Goal: Task Accomplishment & Management: Manage account settings

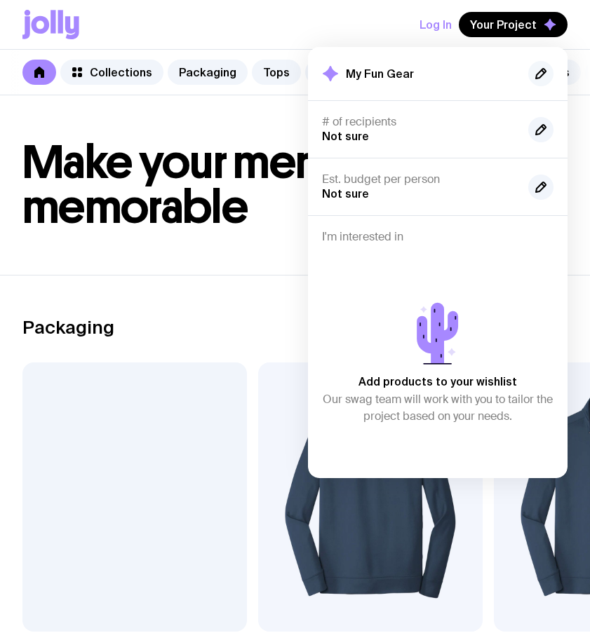
click at [533, 71] on icon "button" at bounding box center [540, 73] width 17 height 17
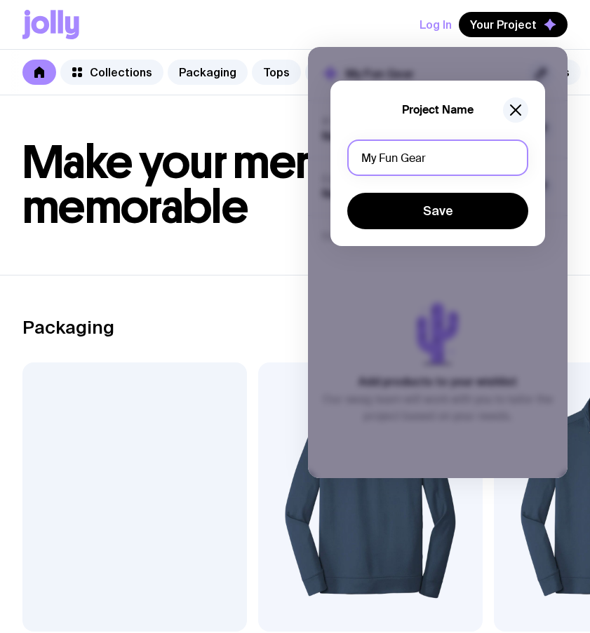
click at [442, 149] on input "My Fun Gear" at bounding box center [437, 157] width 181 height 36
drag, startPoint x: 439, startPoint y: 163, endPoint x: 212, endPoint y: 164, distance: 226.4
type input "M"
type input "TEST"
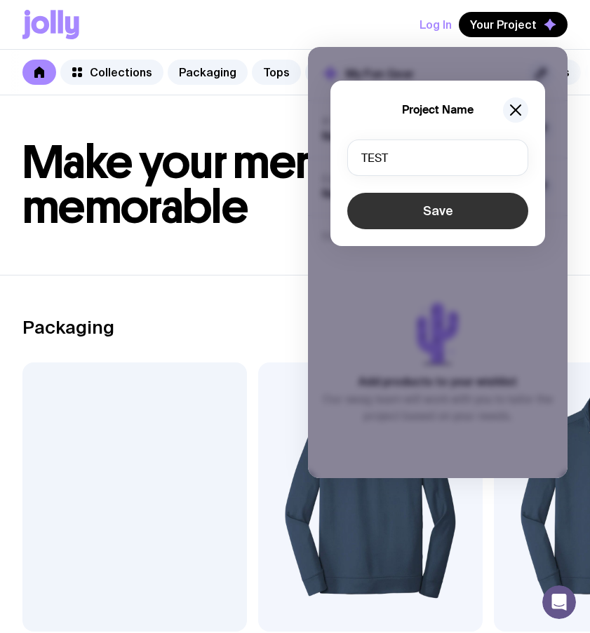
click at [471, 212] on button "Save" at bounding box center [437, 211] width 181 height 36
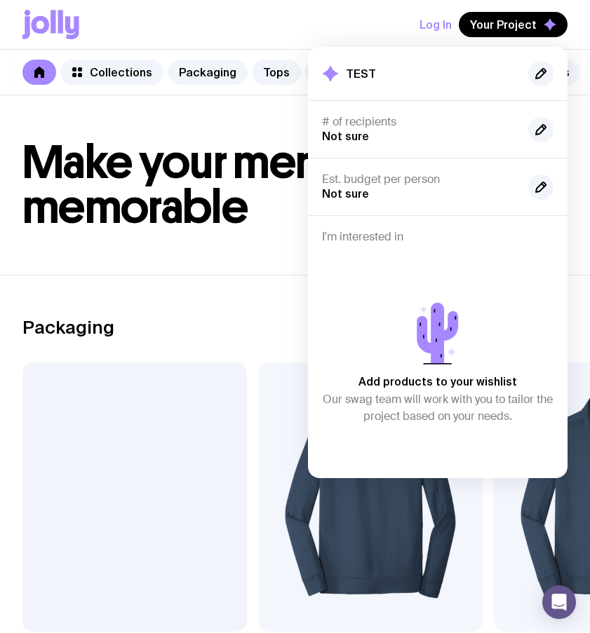
click at [256, 294] on section "Packaging See all Add to wishlist View Holographic Stickers From $3 Add to wish…" at bounding box center [295, 504] width 590 height 458
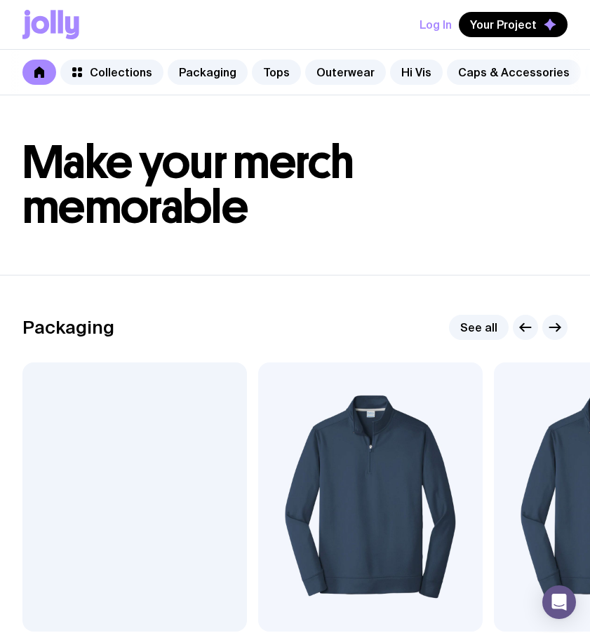
click at [48, 24] on icon at bounding box center [41, 25] width 18 height 18
